Goal: Transaction & Acquisition: Subscribe to service/newsletter

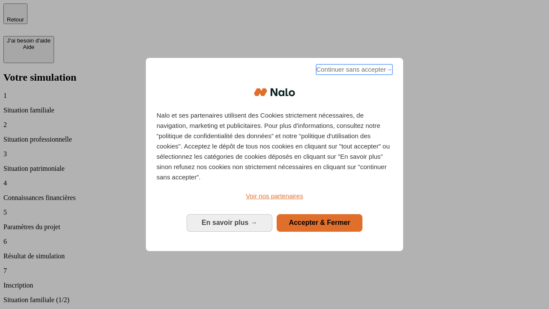
click at [353, 71] on span "Continuer sans accepter →" at bounding box center [354, 69] width 76 height 10
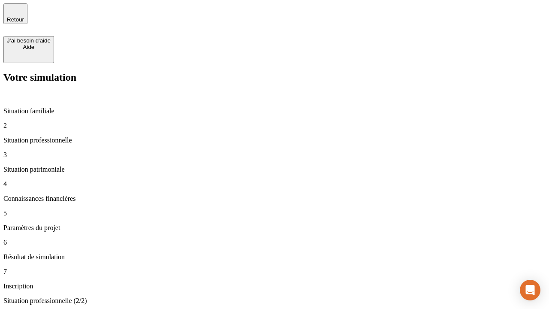
type input "30 000"
type input "0"
type input "1 000"
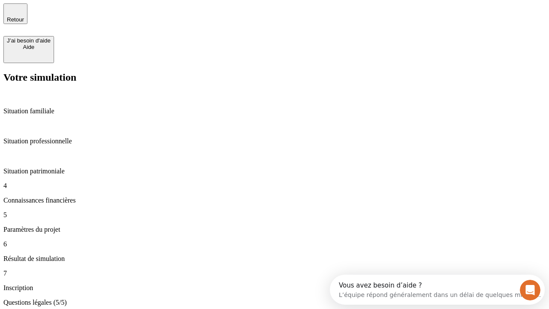
type input "40"
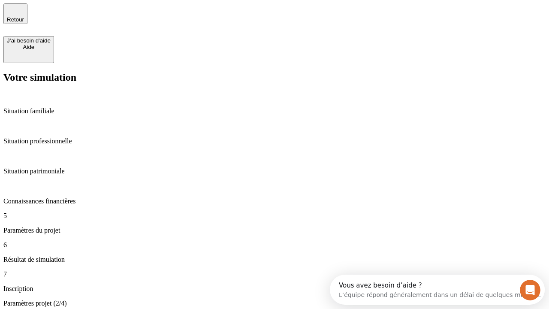
type input "64"
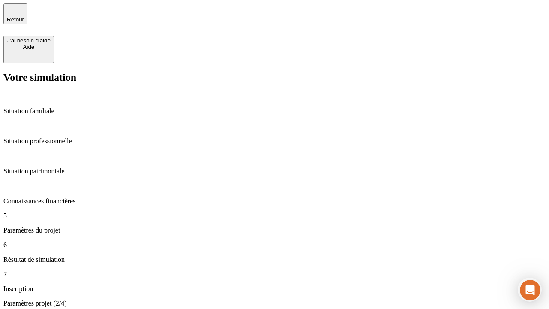
type input "200 000"
type input "640"
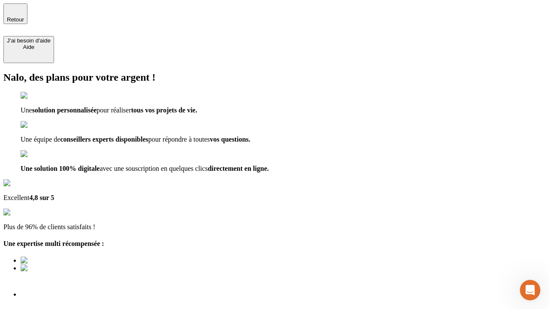
type input "[EMAIL_ADDRESS][DOMAIN_NAME]"
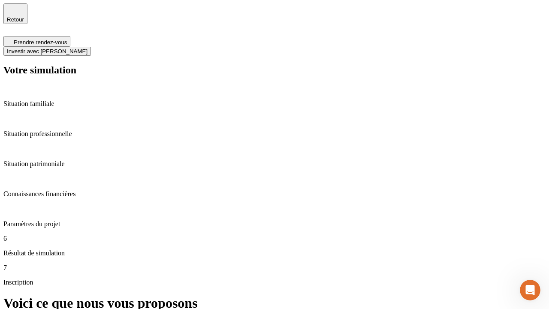
click at [87, 48] on span "Investir avec [PERSON_NAME]" at bounding box center [47, 51] width 81 height 6
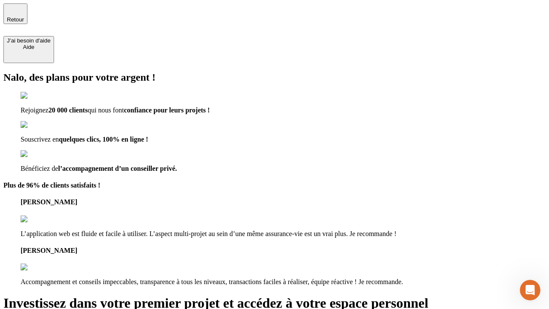
type input "[EMAIL_ADDRESS][DOMAIN_NAME]"
